Goal: Task Accomplishment & Management: Manage account settings

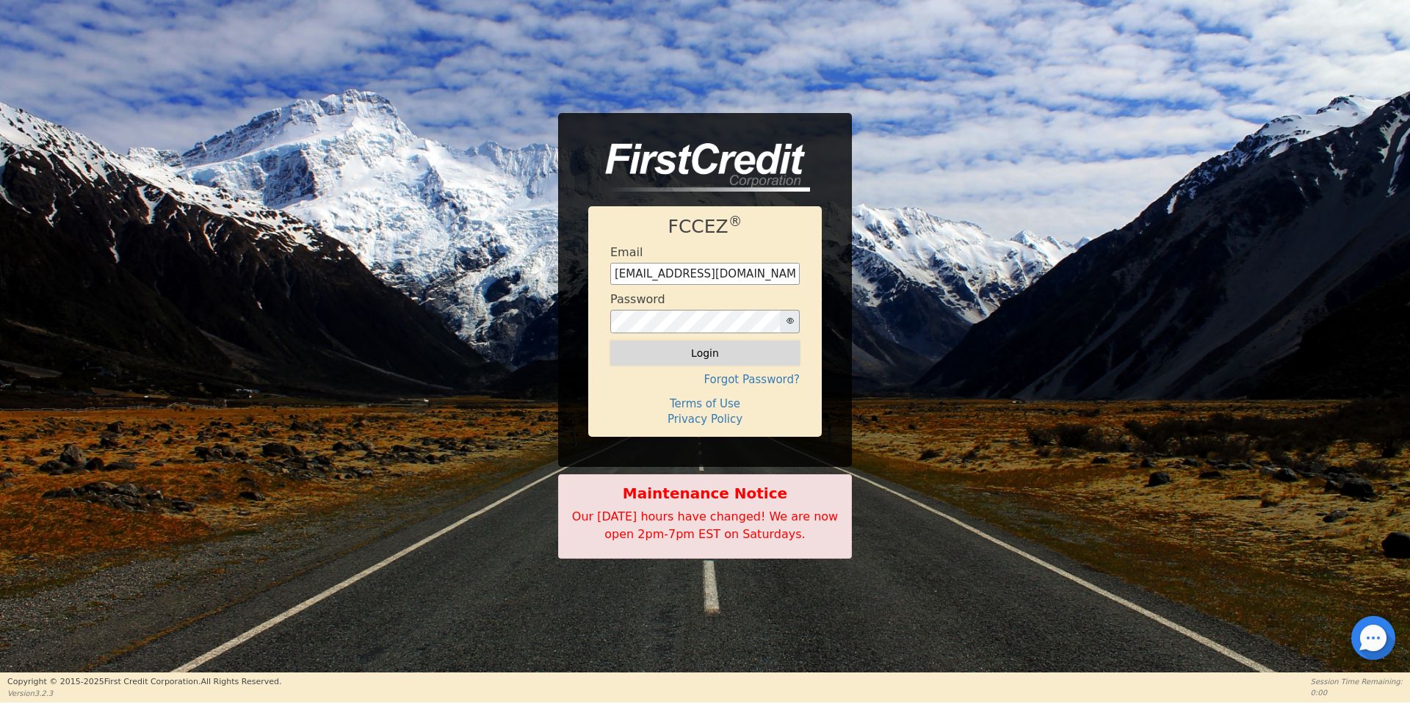
click at [677, 354] on button "Login" at bounding box center [704, 353] width 189 height 25
click at [698, 355] on div "Logging in..." at bounding box center [704, 353] width 189 height 25
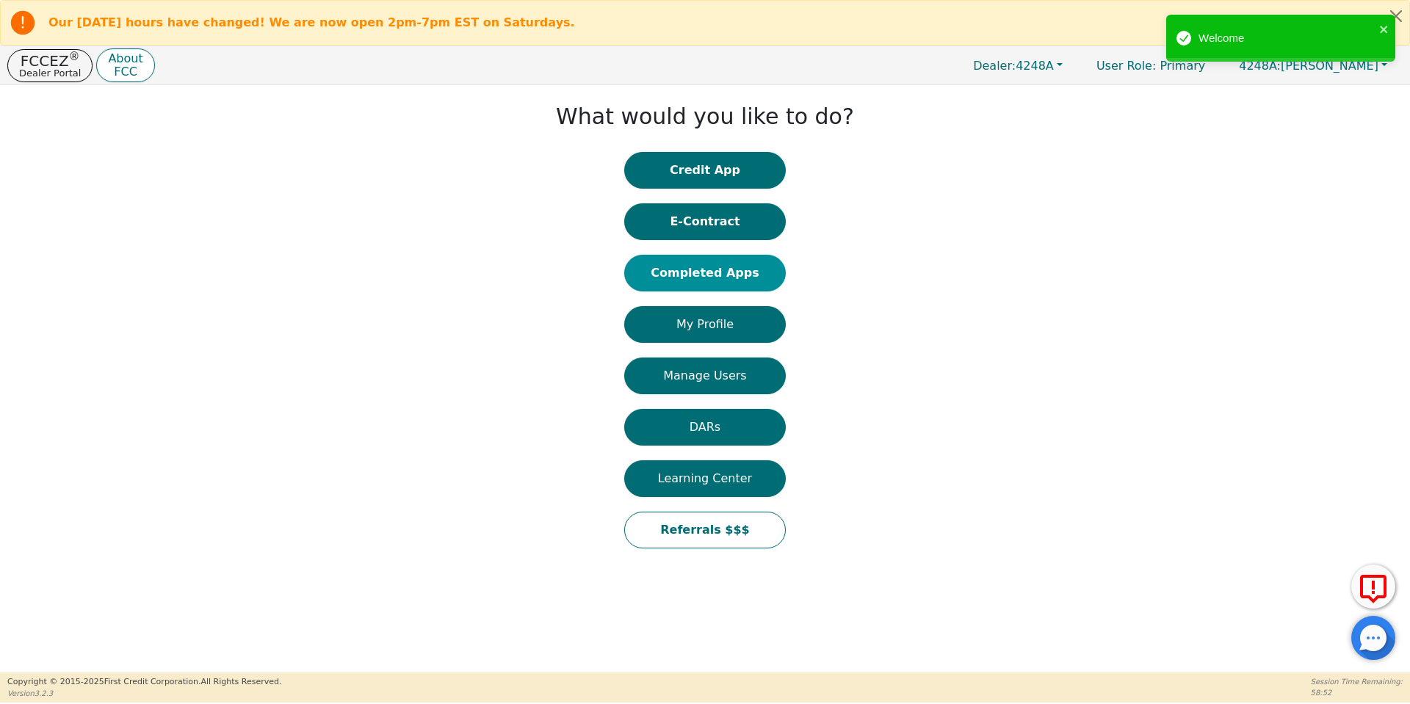
click at [739, 275] on button "Completed Apps" at bounding box center [705, 273] width 162 height 37
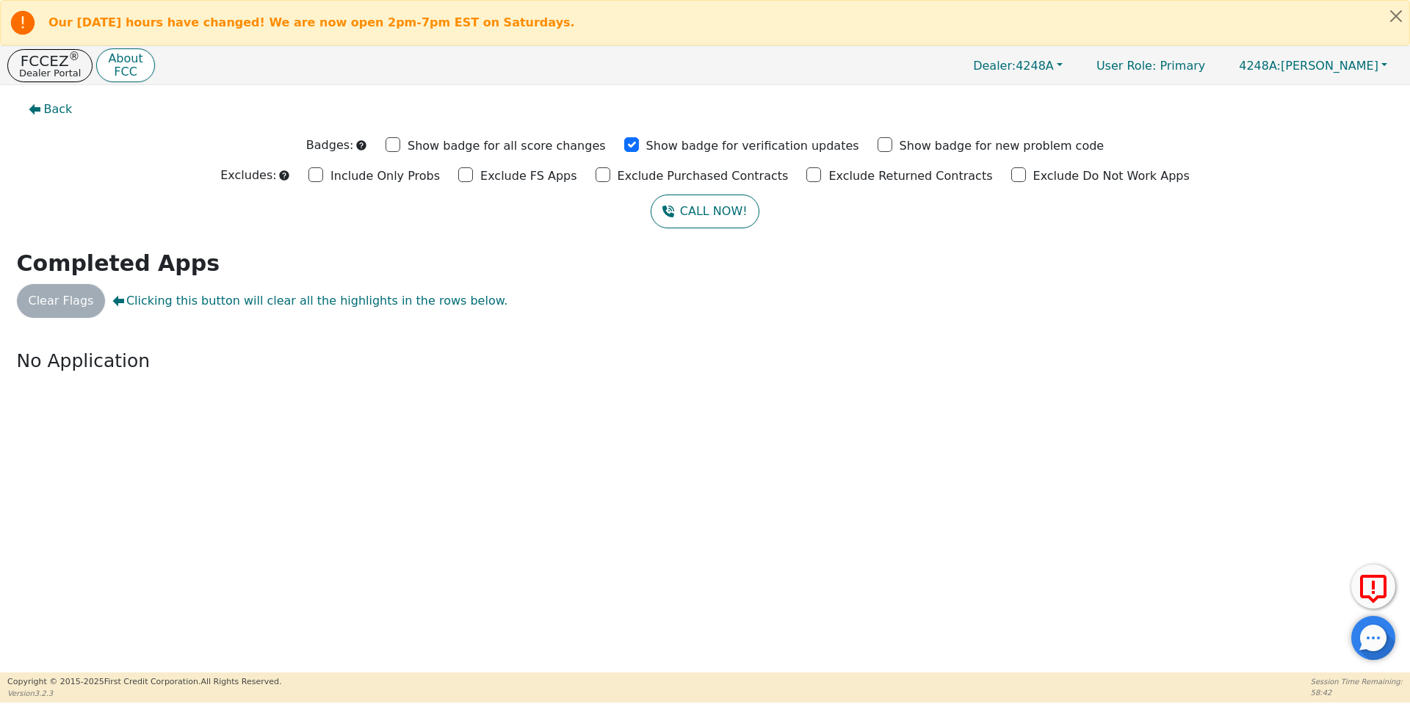
click at [518, 521] on div "Back Badges: Show badge for all score changes Show badge for verification updat…" at bounding box center [705, 378] width 1410 height 587
click at [51, 62] on p "FCCEZ ®" at bounding box center [50, 61] width 62 height 15
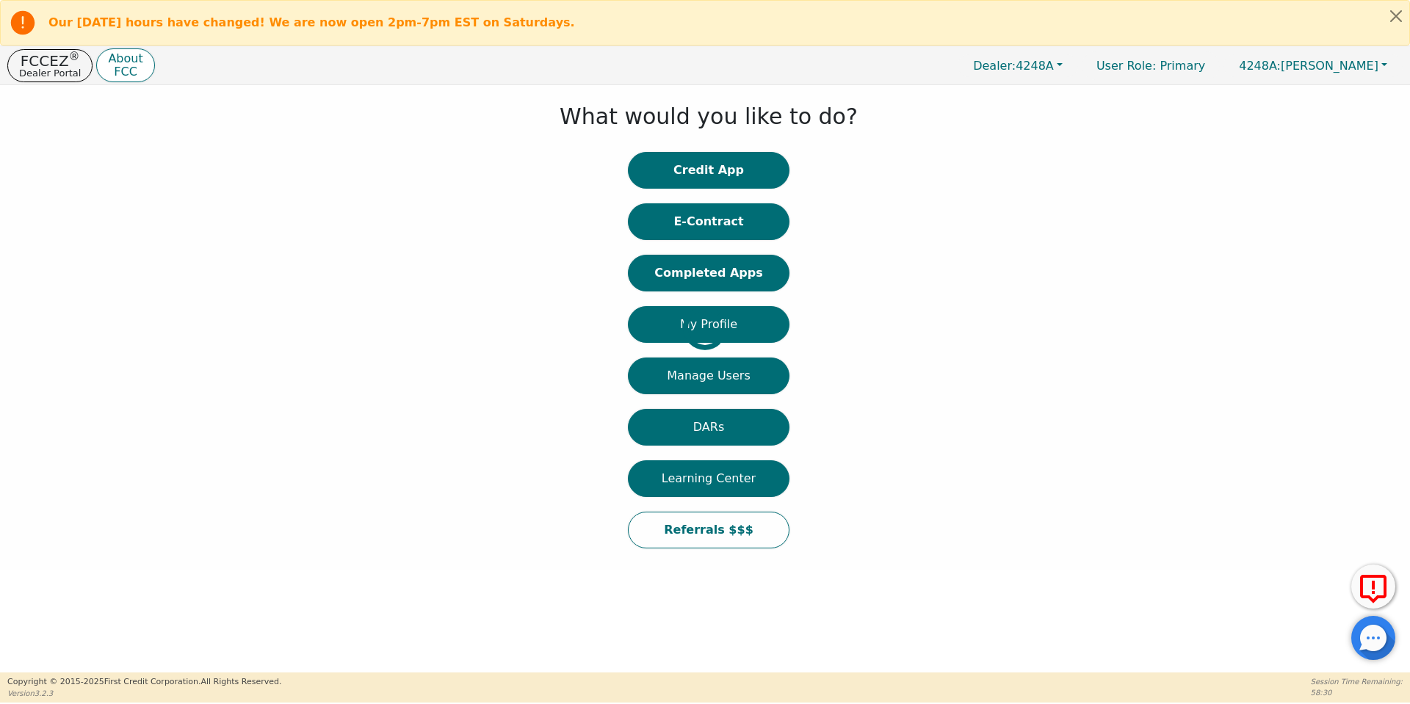
click at [11, 276] on div at bounding box center [11, 328] width 0 height 471
click at [11, 272] on div at bounding box center [11, 328] width 0 height 471
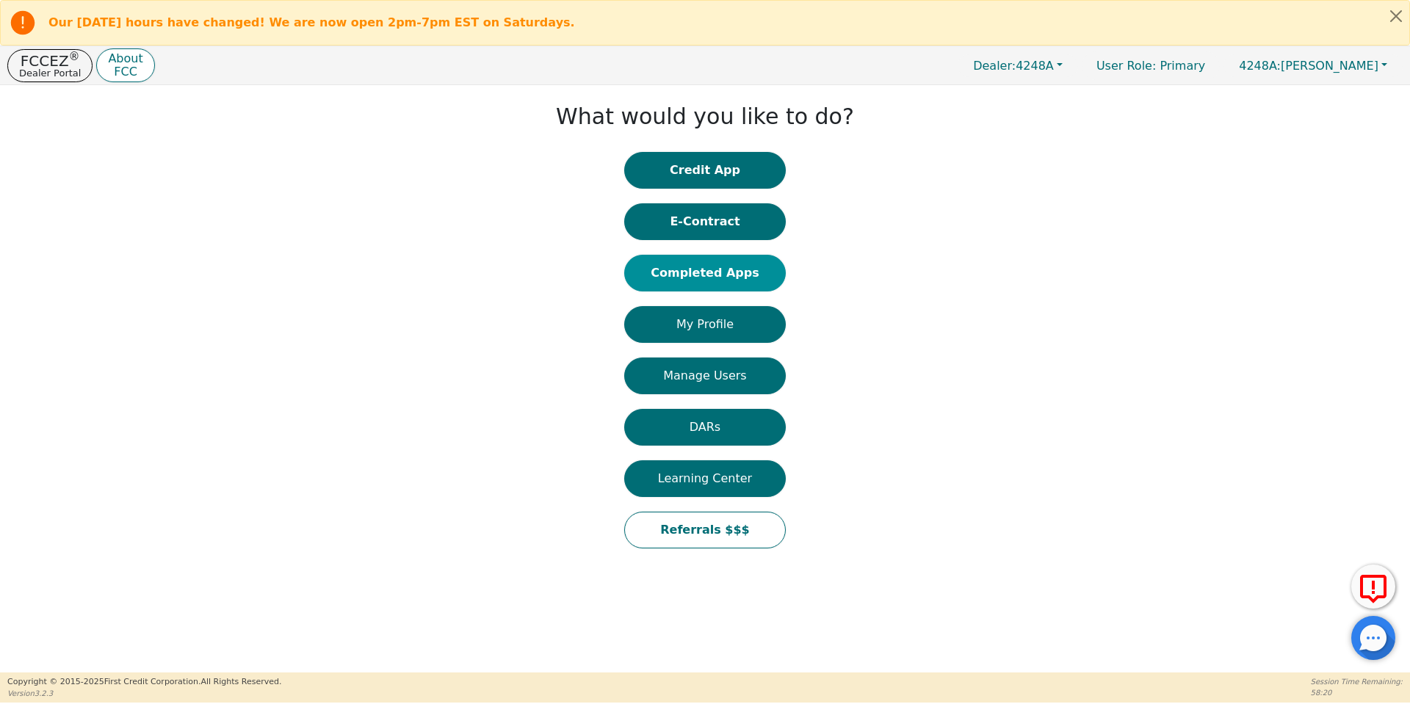
click at [698, 280] on button "Completed Apps" at bounding box center [705, 273] width 162 height 37
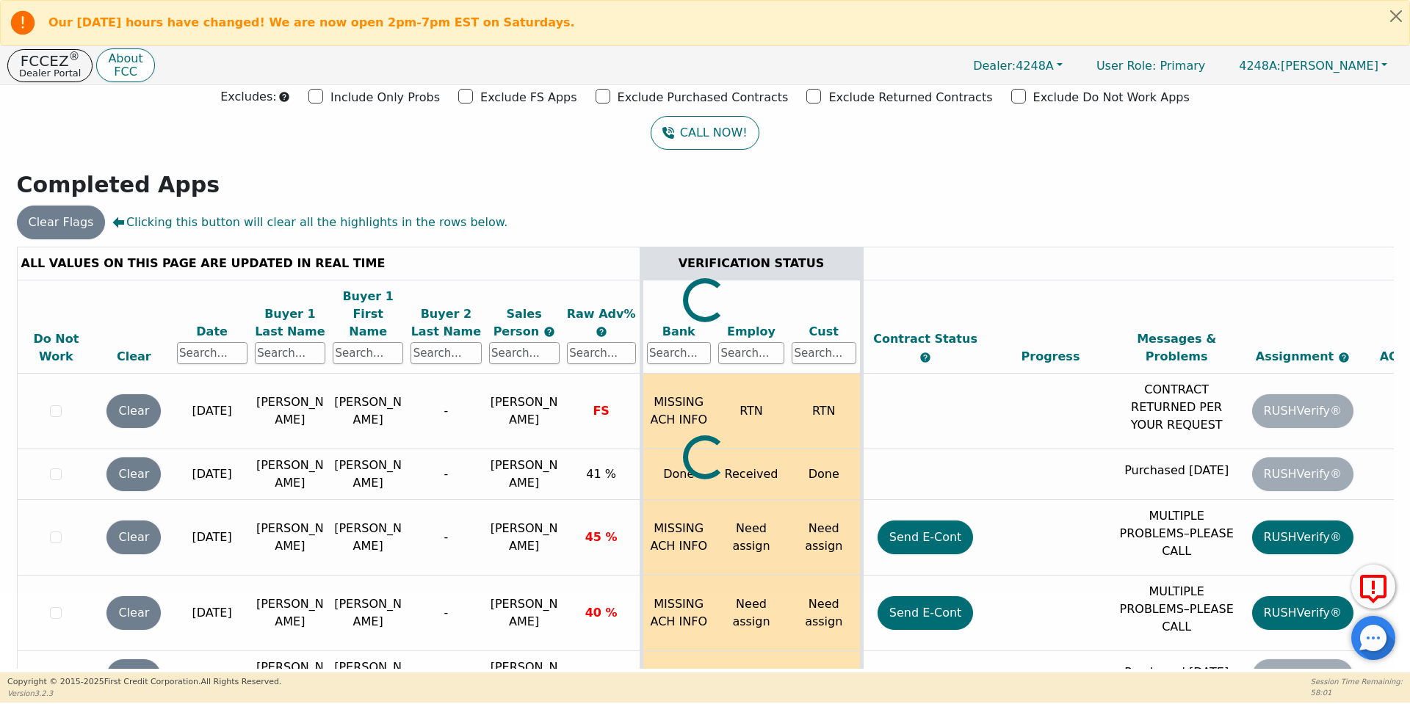
scroll to position [79, 0]
drag, startPoint x: 1389, startPoint y: 259, endPoint x: 1257, endPoint y: 479, distance: 255.9
click at [1257, 247] on div at bounding box center [705, 247] width 1377 height 0
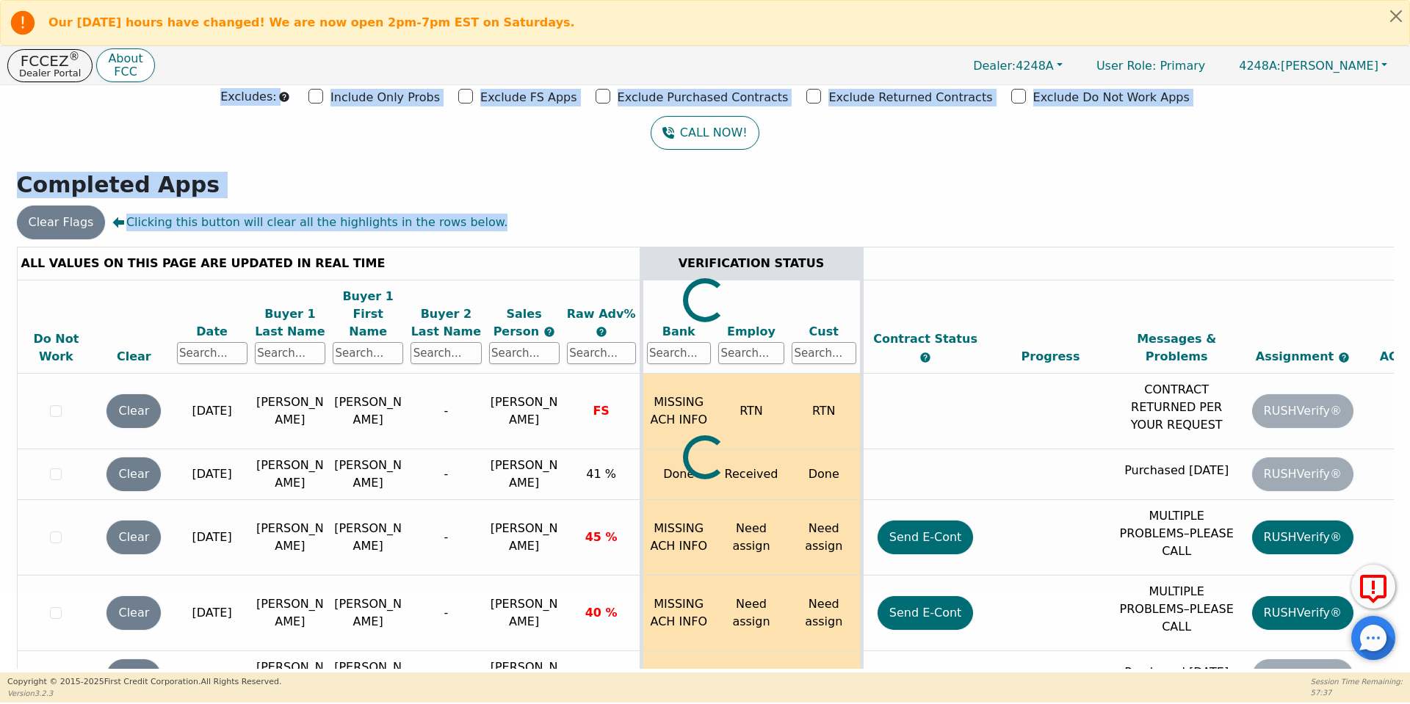
drag, startPoint x: 1384, startPoint y: 256, endPoint x: 1392, endPoint y: 273, distance: 18.4
click at [1392, 273] on div "Back Badges: Show badge for all score changes Show badge for verification updat…" at bounding box center [705, 300] width 1410 height 587
click at [474, 247] on div at bounding box center [705, 247] width 1377 height 0
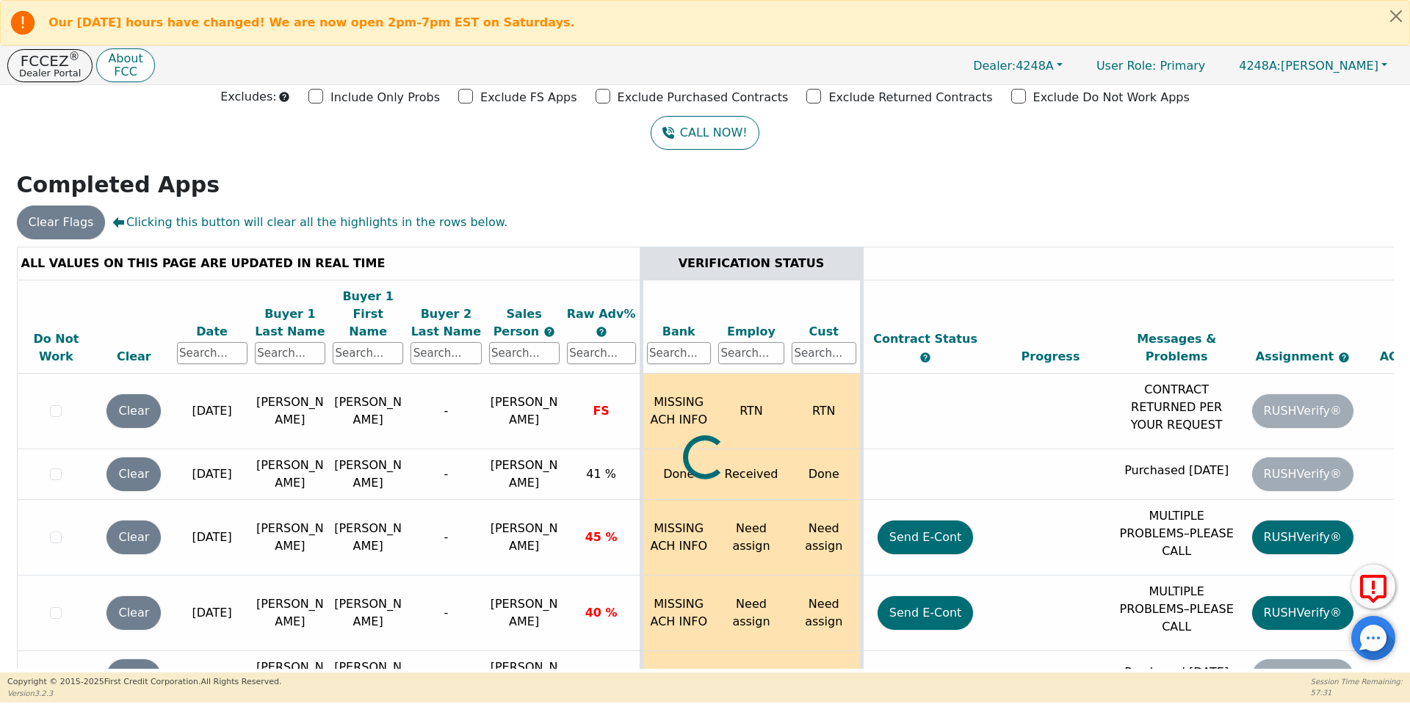
click at [403, 247] on div at bounding box center [705, 247] width 1377 height 0
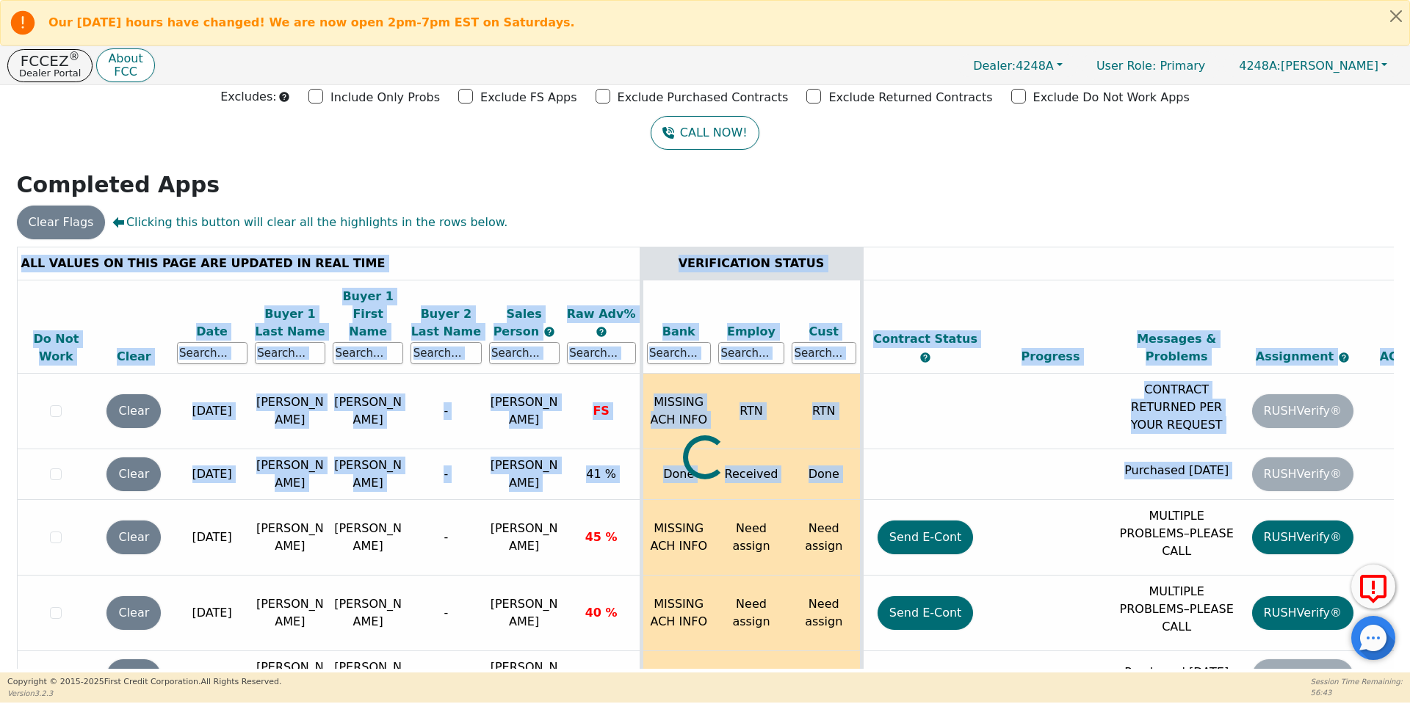
drag, startPoint x: 1386, startPoint y: 258, endPoint x: 1403, endPoint y: 435, distance: 177.8
click at [1403, 435] on div "Back Badges: Show badge for all score changes Show badge for verification updat…" at bounding box center [705, 300] width 1410 height 587
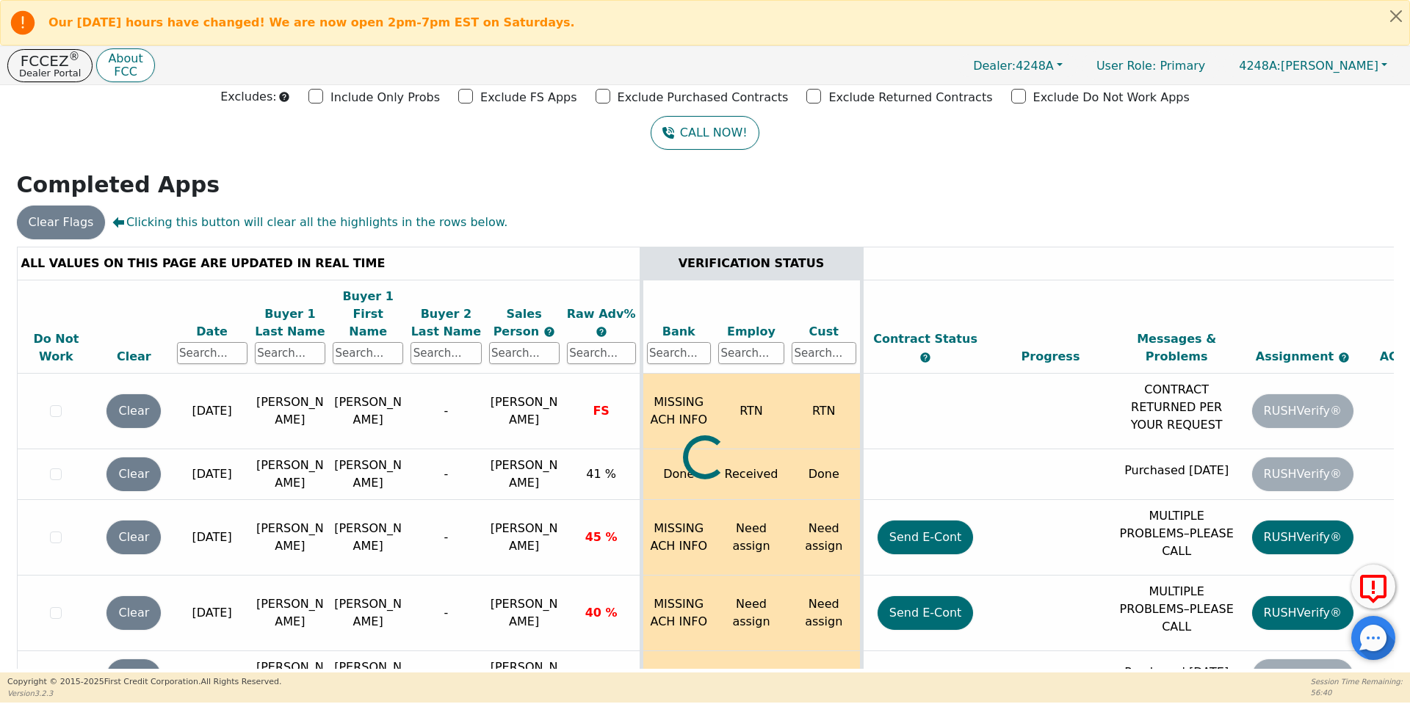
drag, startPoint x: 1386, startPoint y: 258, endPoint x: 1367, endPoint y: 346, distance: 90.2
click at [1367, 247] on div at bounding box center [705, 247] width 1377 height 0
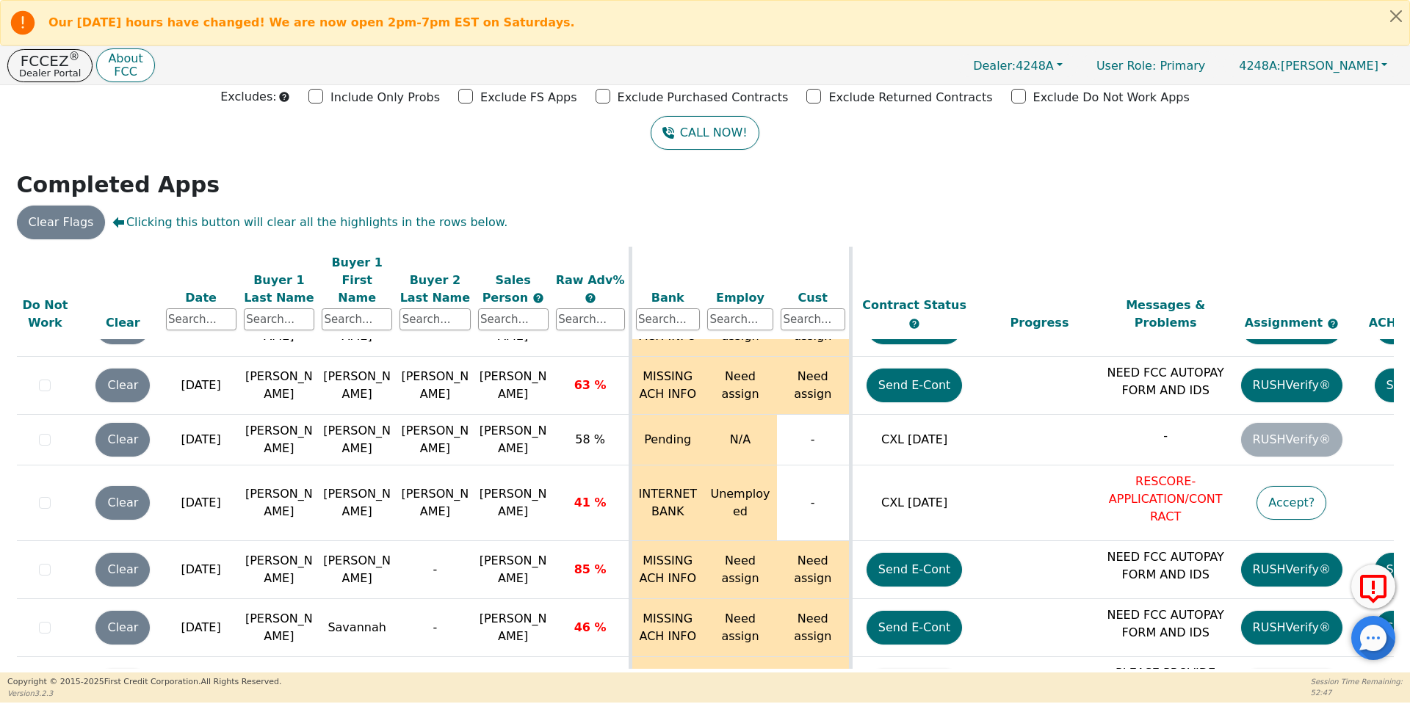
scroll to position [8508, 11]
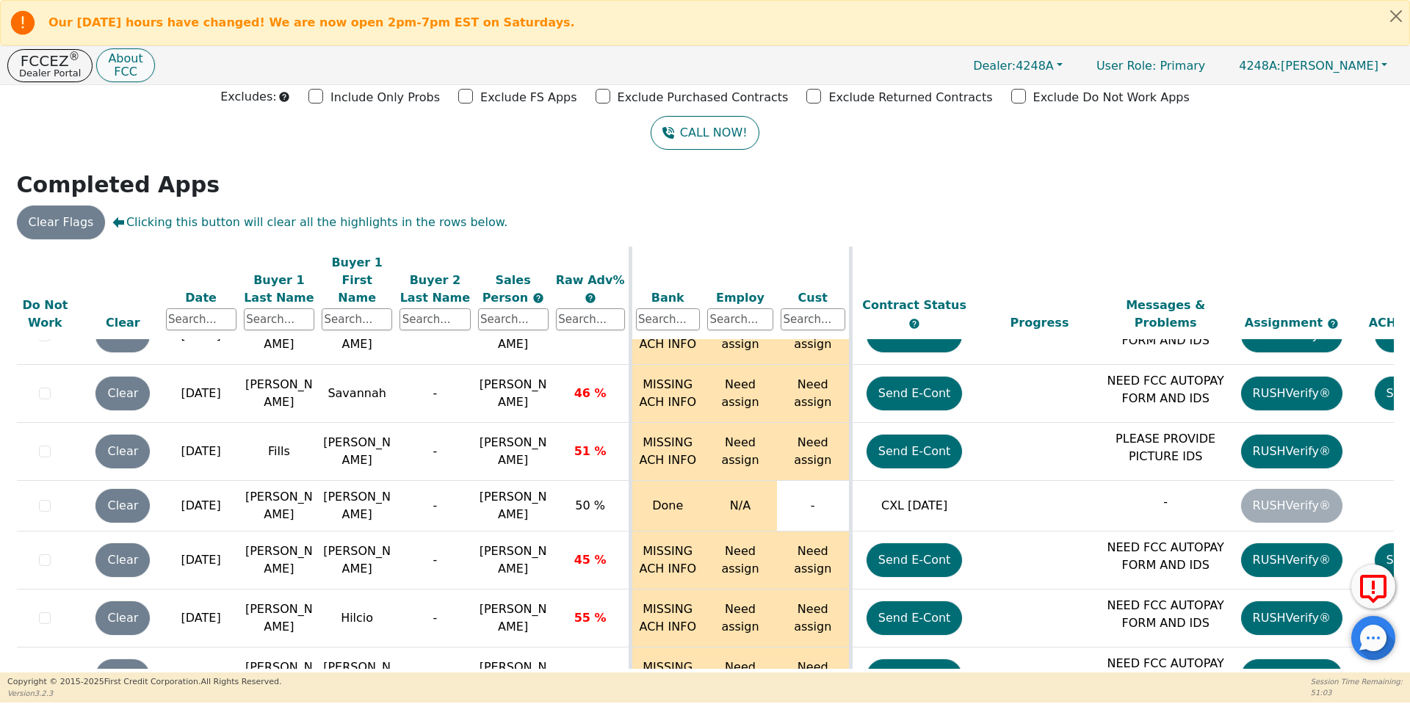
click at [105, 79] on button "About FCC" at bounding box center [125, 65] width 58 height 35
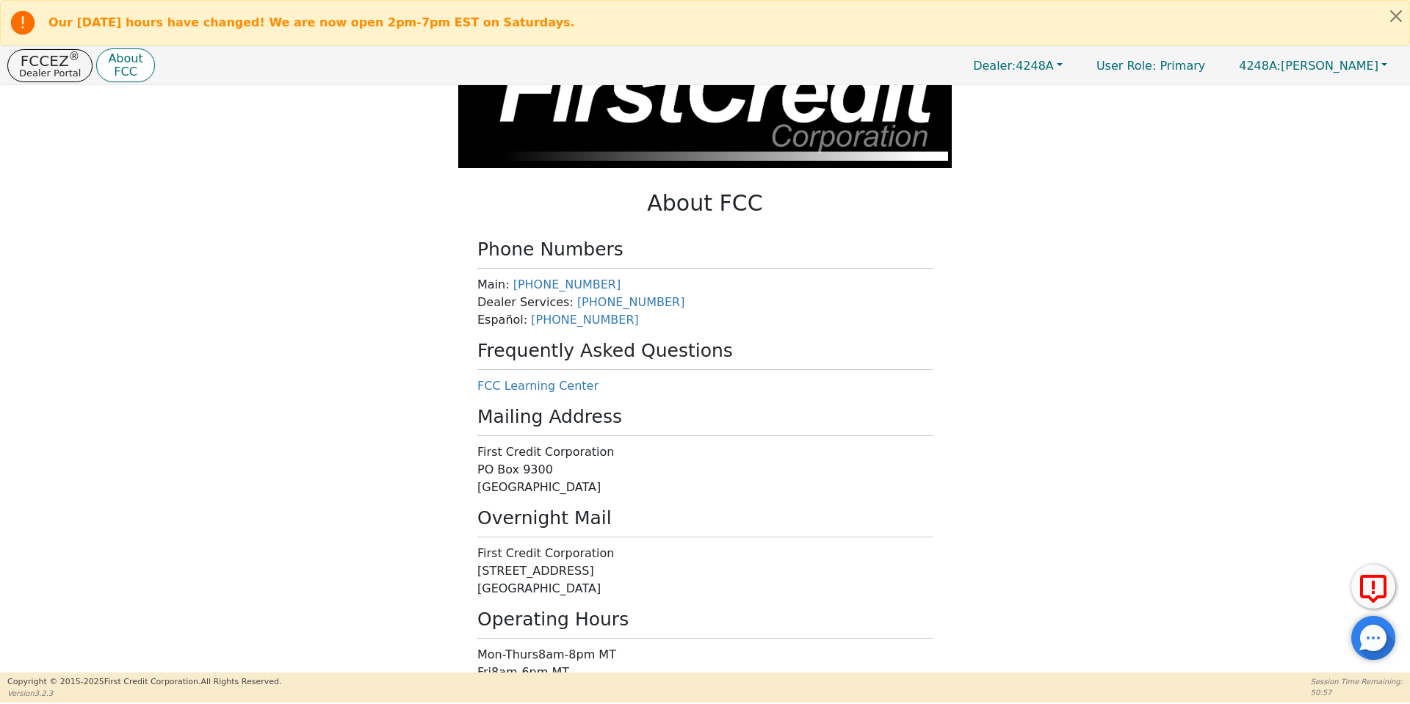
scroll to position [184, 0]
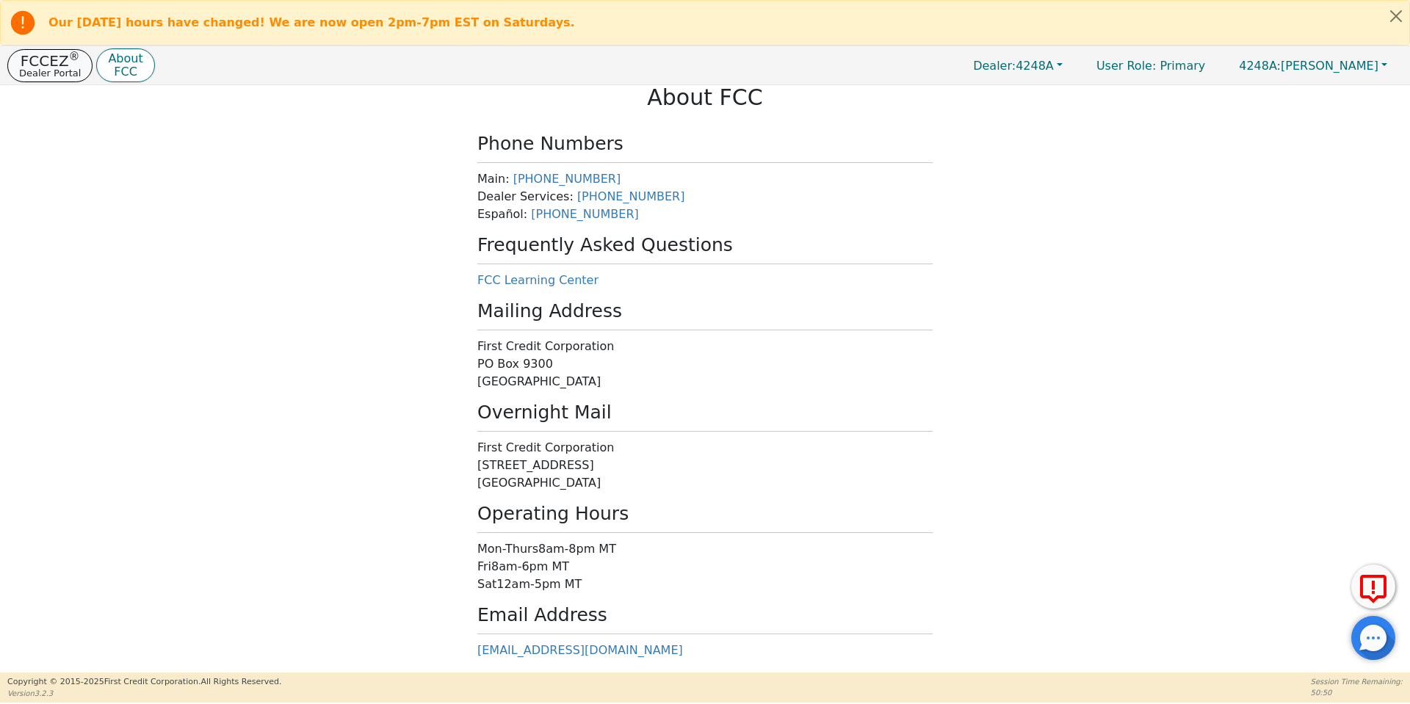
click at [37, 65] on p "FCCEZ ®" at bounding box center [50, 61] width 62 height 15
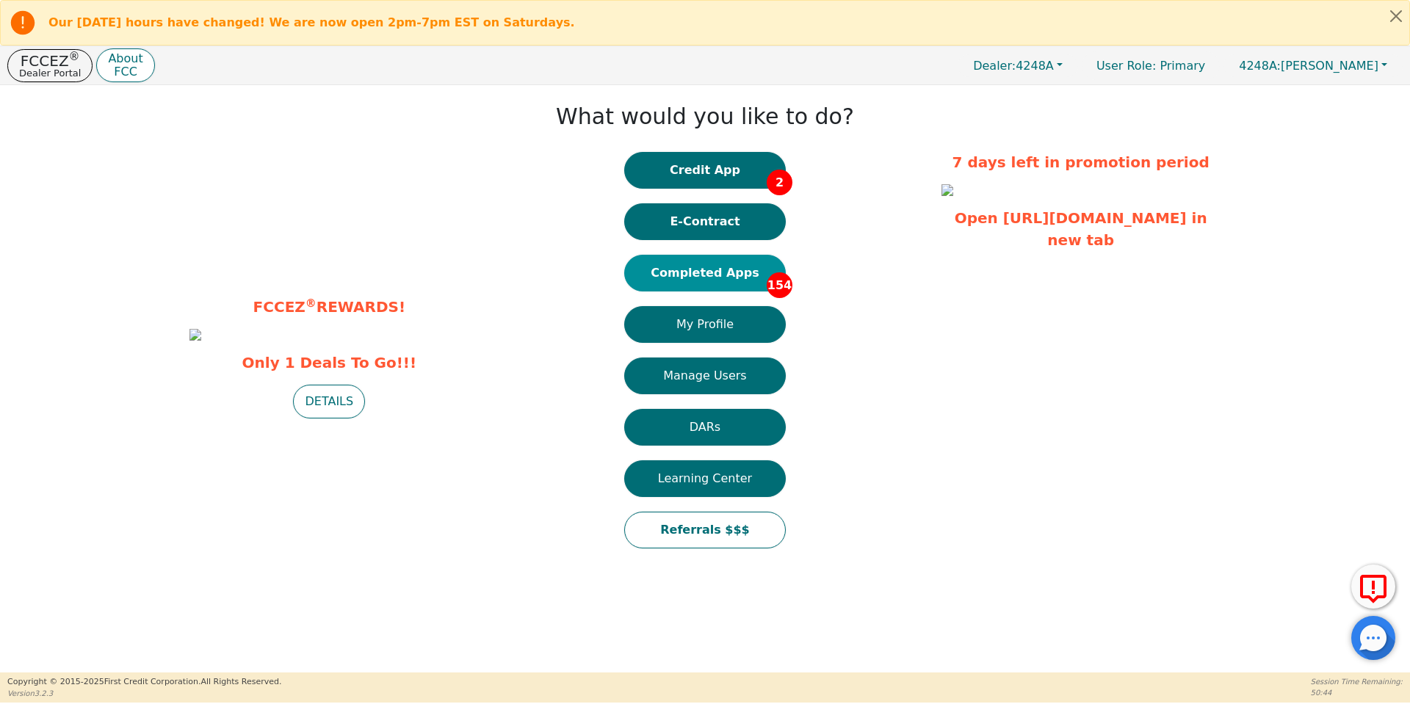
click at [724, 267] on button "Completed Apps 154" at bounding box center [705, 273] width 162 height 37
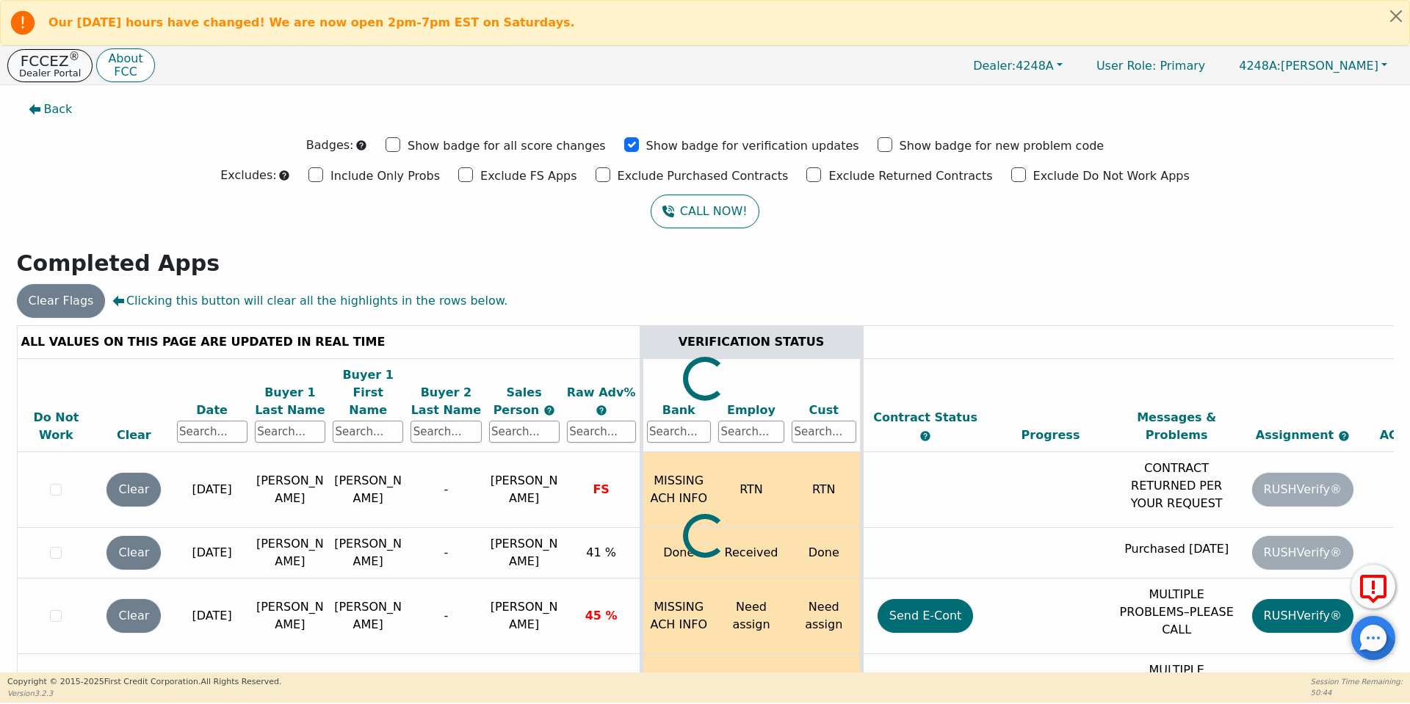
click at [38, 60] on p "FCCEZ ®" at bounding box center [50, 61] width 62 height 15
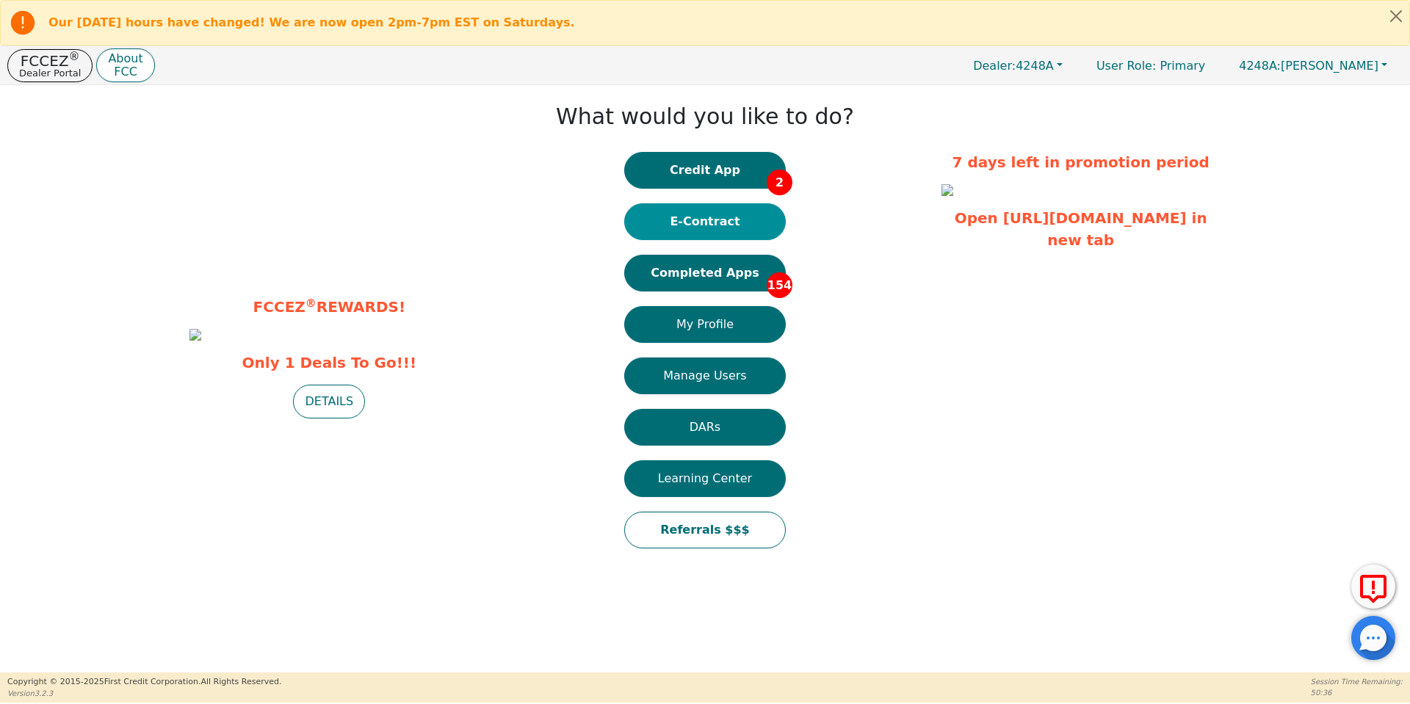
click at [695, 226] on button "E-Contract" at bounding box center [705, 221] width 162 height 37
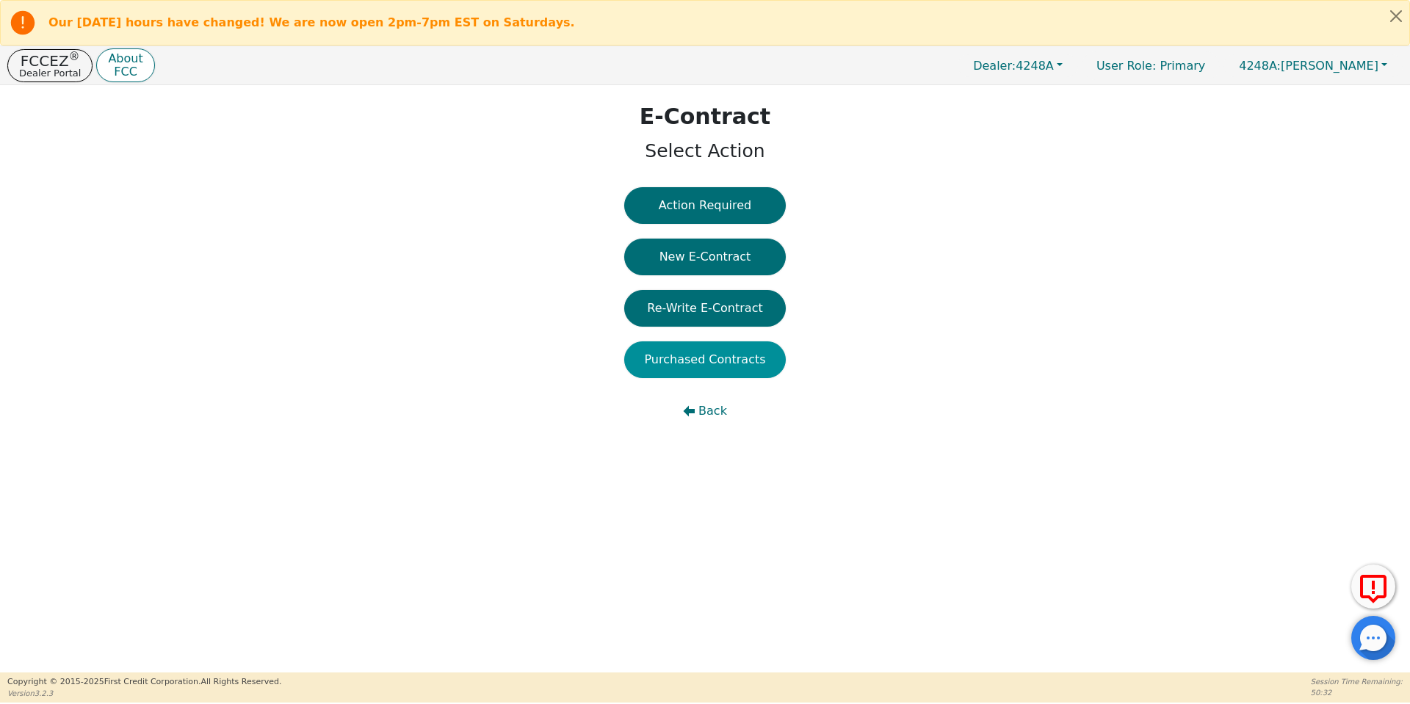
click at [683, 358] on button "Purchased Contracts" at bounding box center [705, 359] width 162 height 37
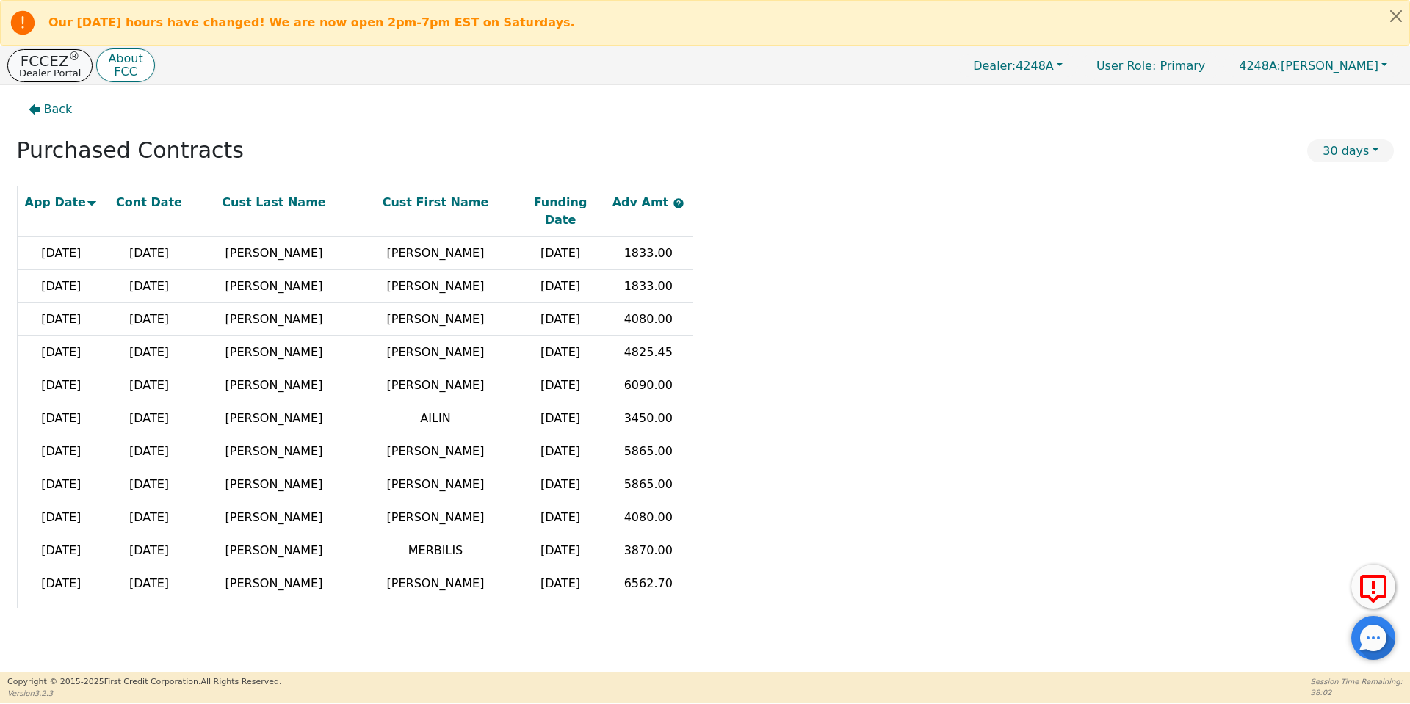
click at [46, 71] on p "Dealer Portal" at bounding box center [50, 73] width 62 height 10
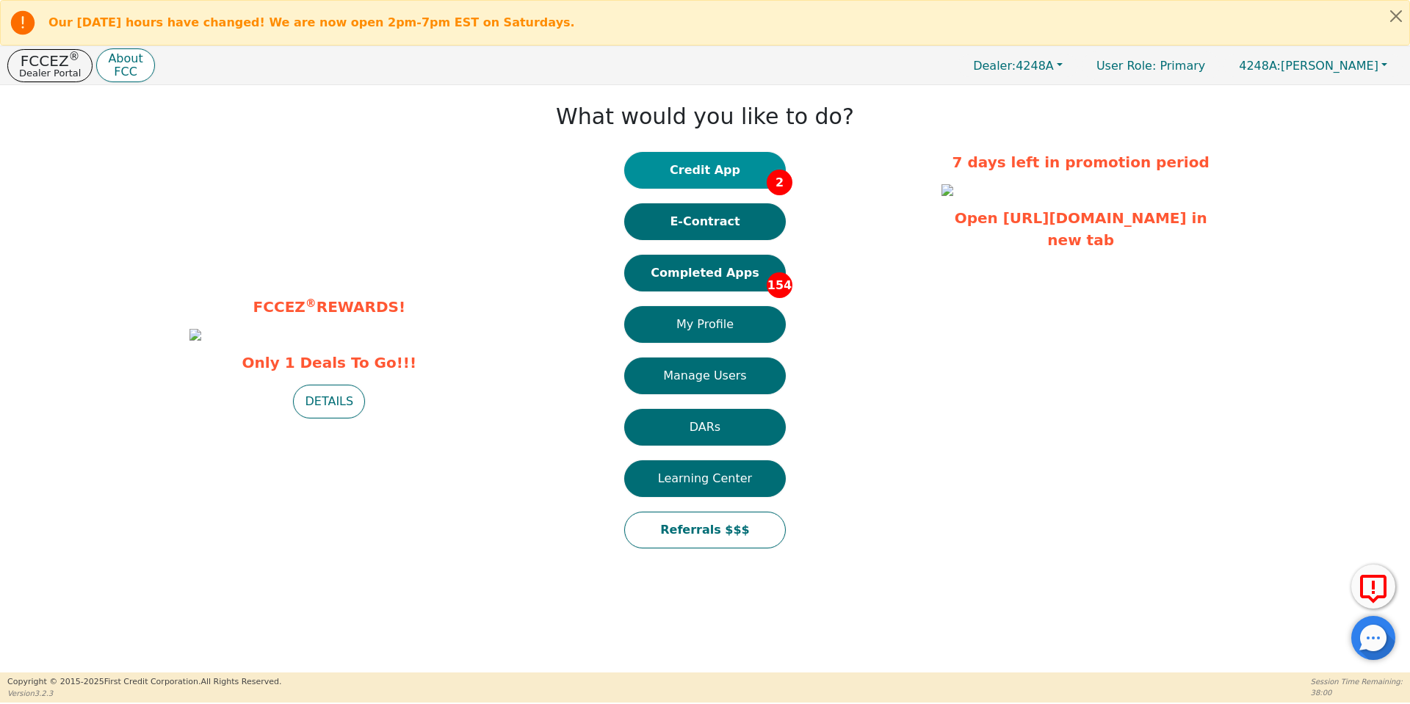
click at [734, 169] on button "Credit App 2" at bounding box center [705, 170] width 162 height 37
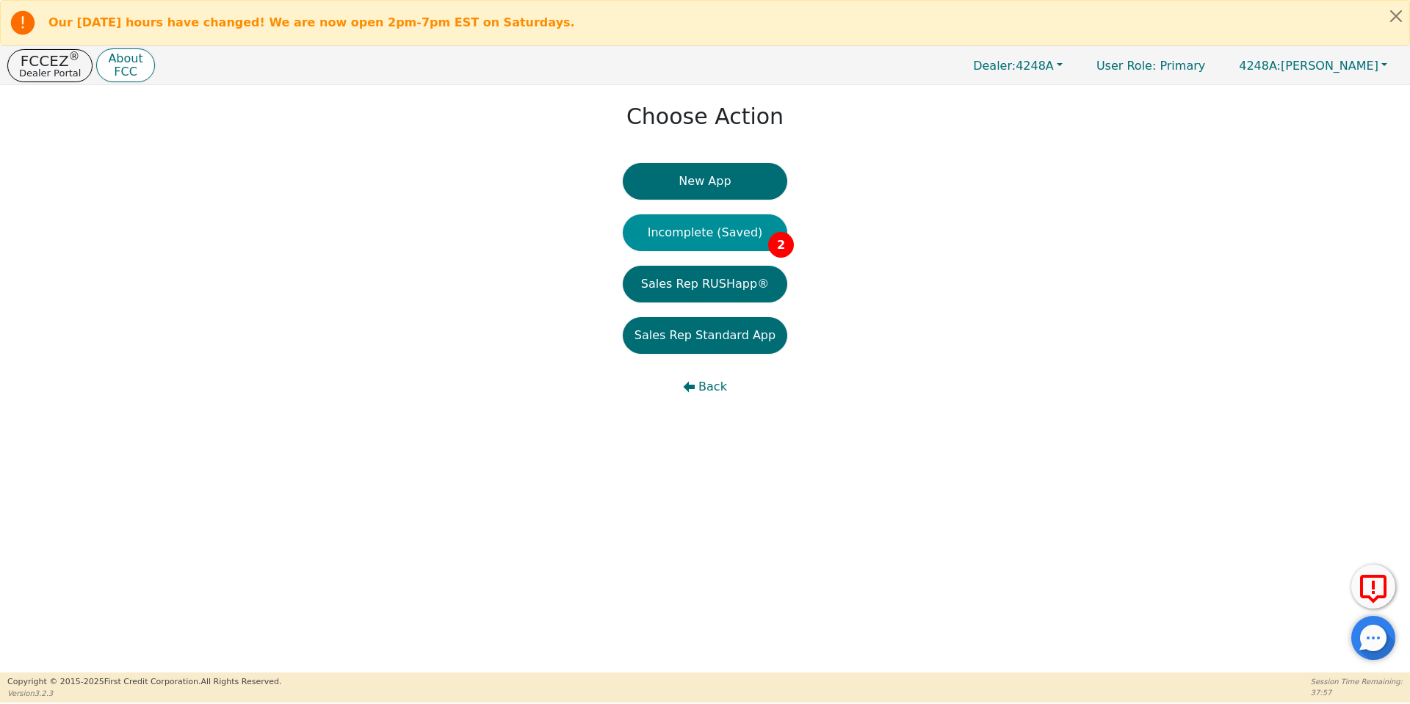
click at [698, 238] on button "Incomplete (Saved) 2" at bounding box center [705, 232] width 164 height 37
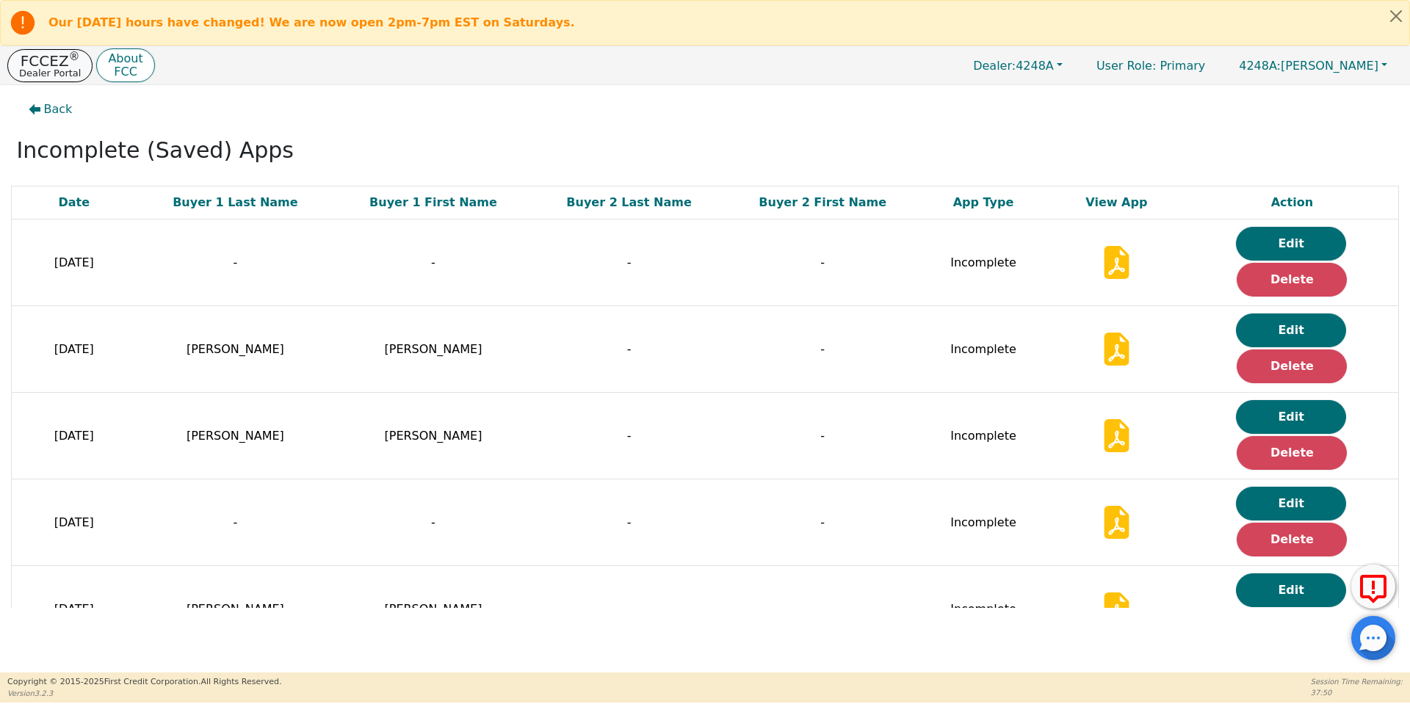
click at [39, 59] on p "FCCEZ ®" at bounding box center [50, 61] width 62 height 15
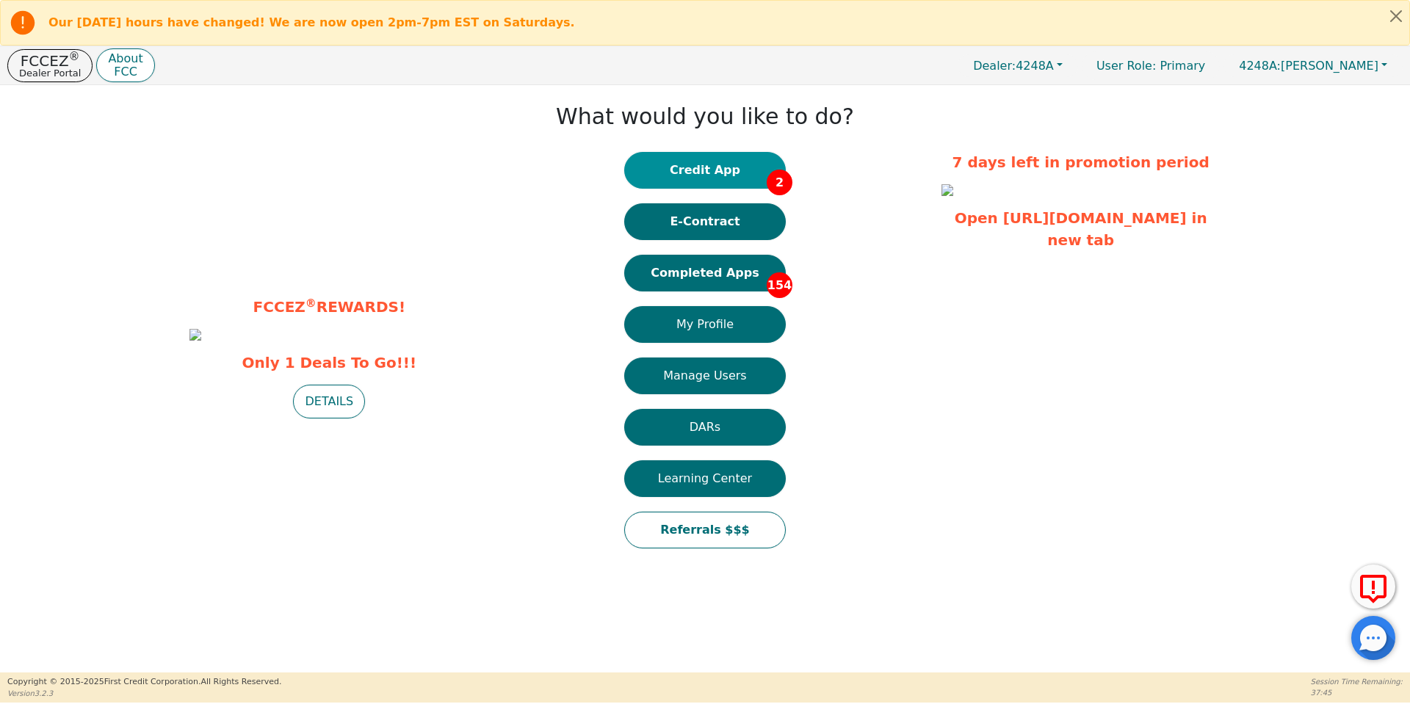
click at [720, 169] on button "Credit App 2" at bounding box center [705, 170] width 162 height 37
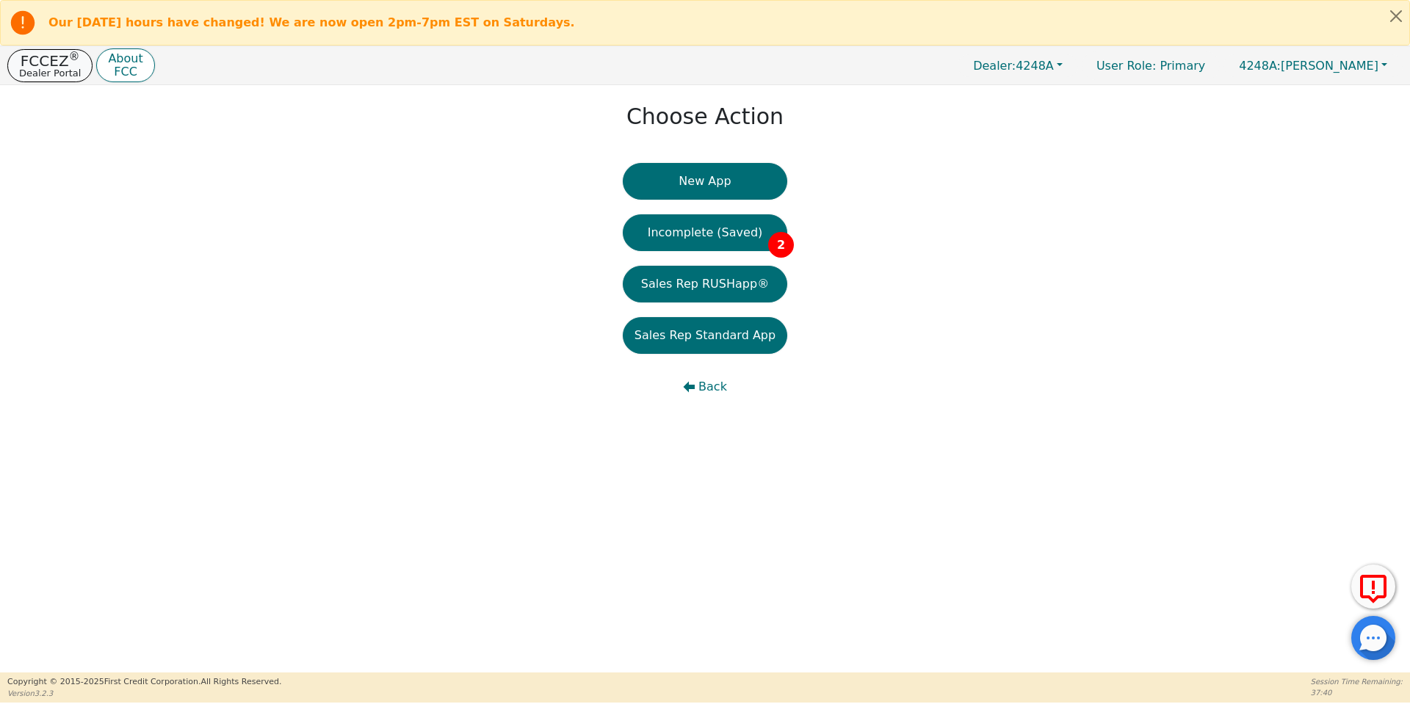
click at [49, 66] on p "FCCEZ ®" at bounding box center [50, 61] width 62 height 15
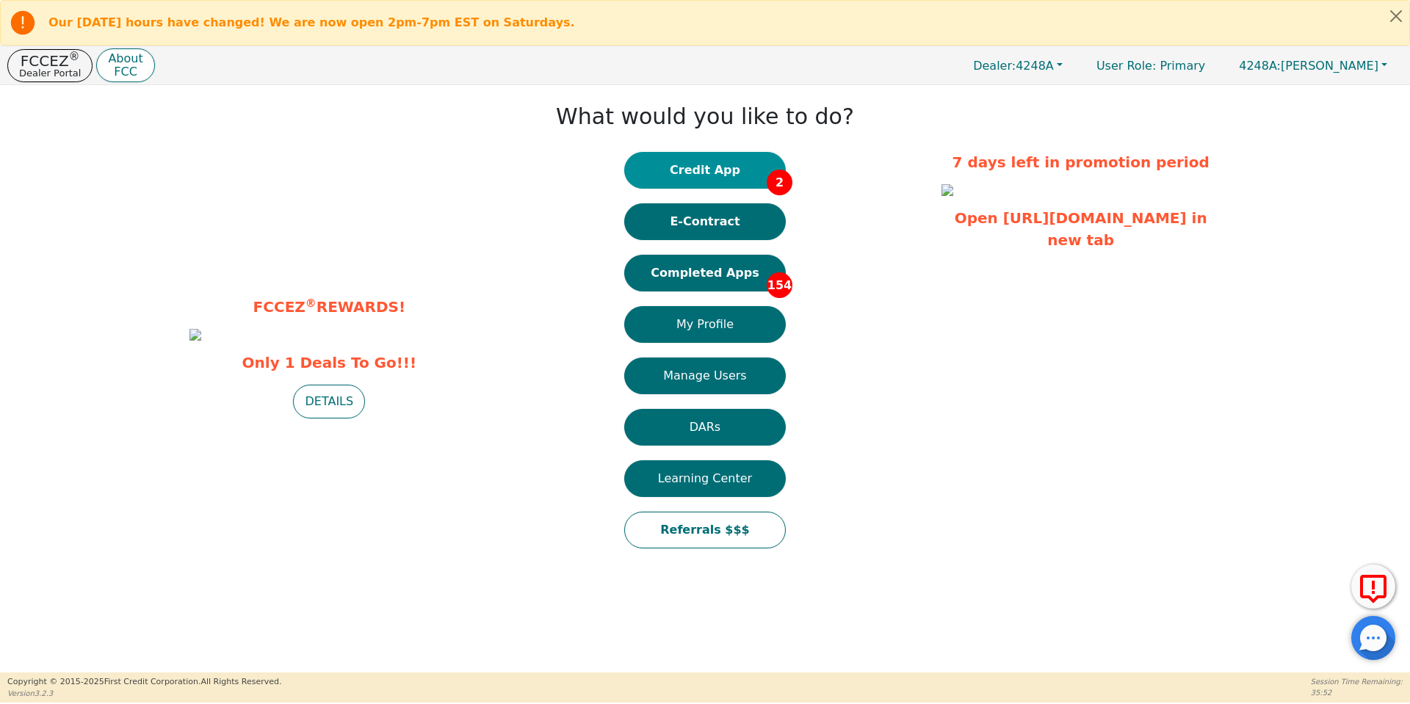
click at [725, 167] on button "Credit App 2" at bounding box center [705, 170] width 162 height 37
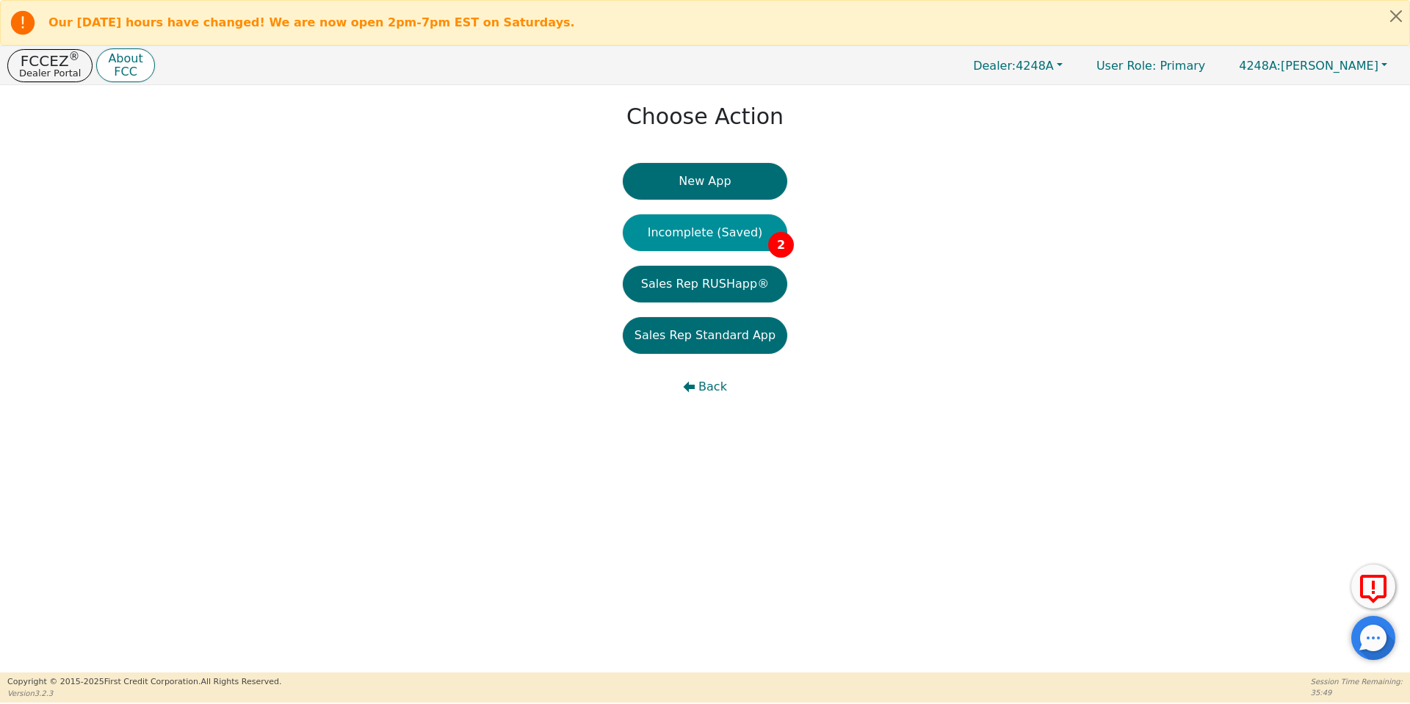
click at [690, 237] on button "Incomplete (Saved) 2" at bounding box center [705, 232] width 164 height 37
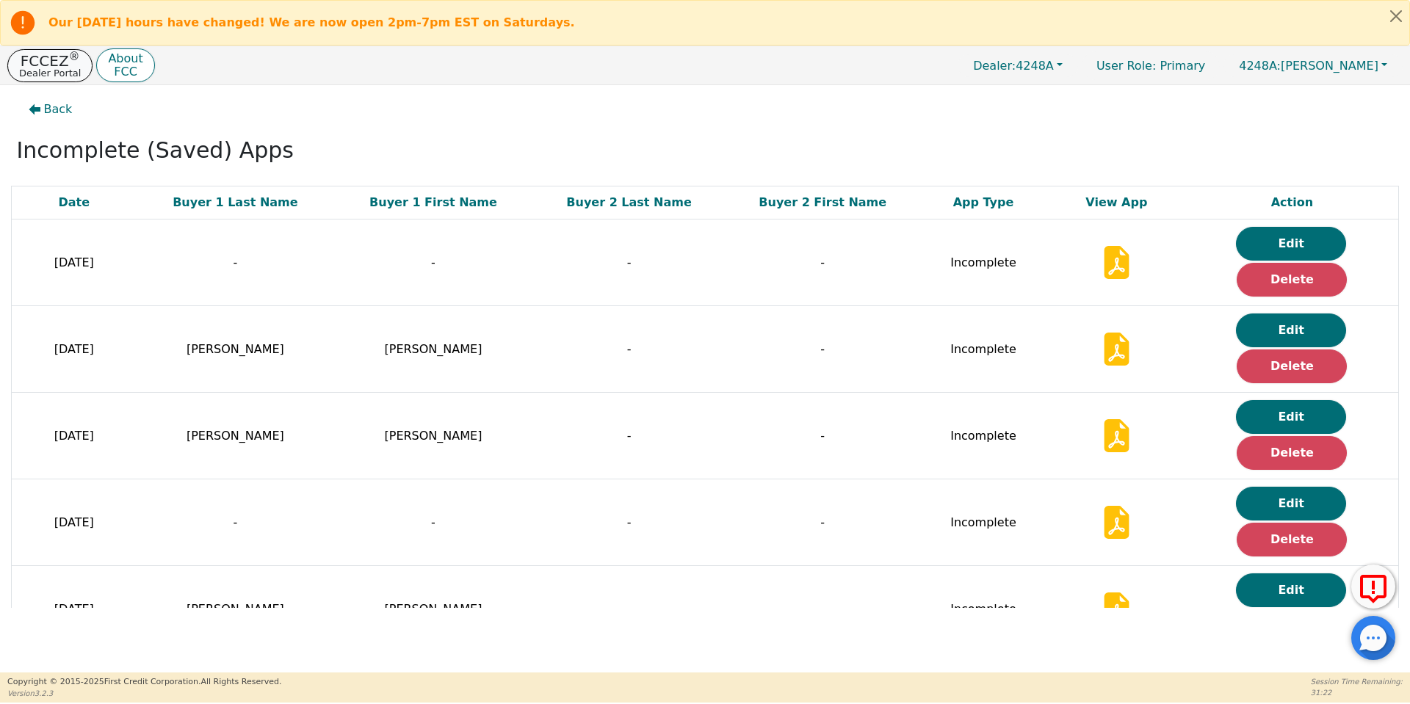
click at [54, 54] on p "FCCEZ ®" at bounding box center [50, 61] width 62 height 15
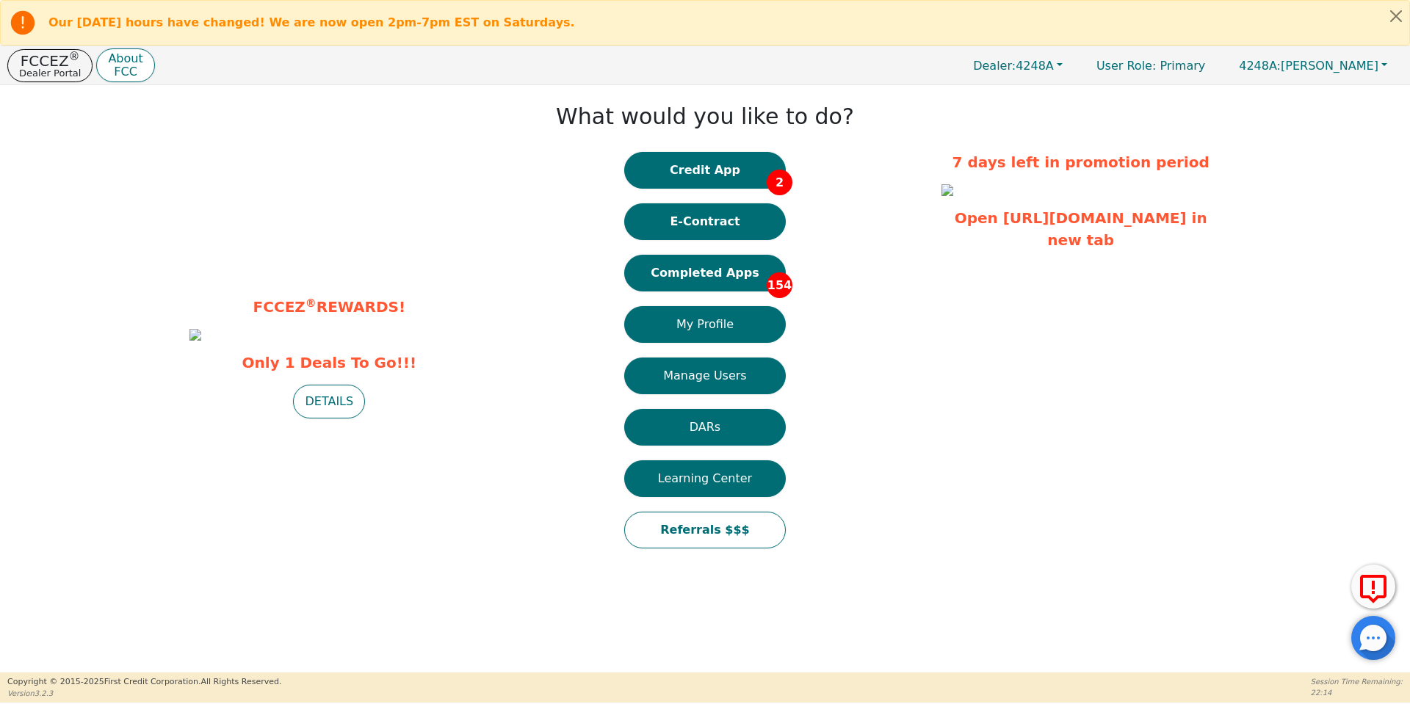
click at [568, 239] on div "What would you like to do? Credit App 2 E-Contract Completed Apps 154 My Profil…" at bounding box center [705, 328] width 458 height 471
